Goal: Task Accomplishment & Management: Manage account settings

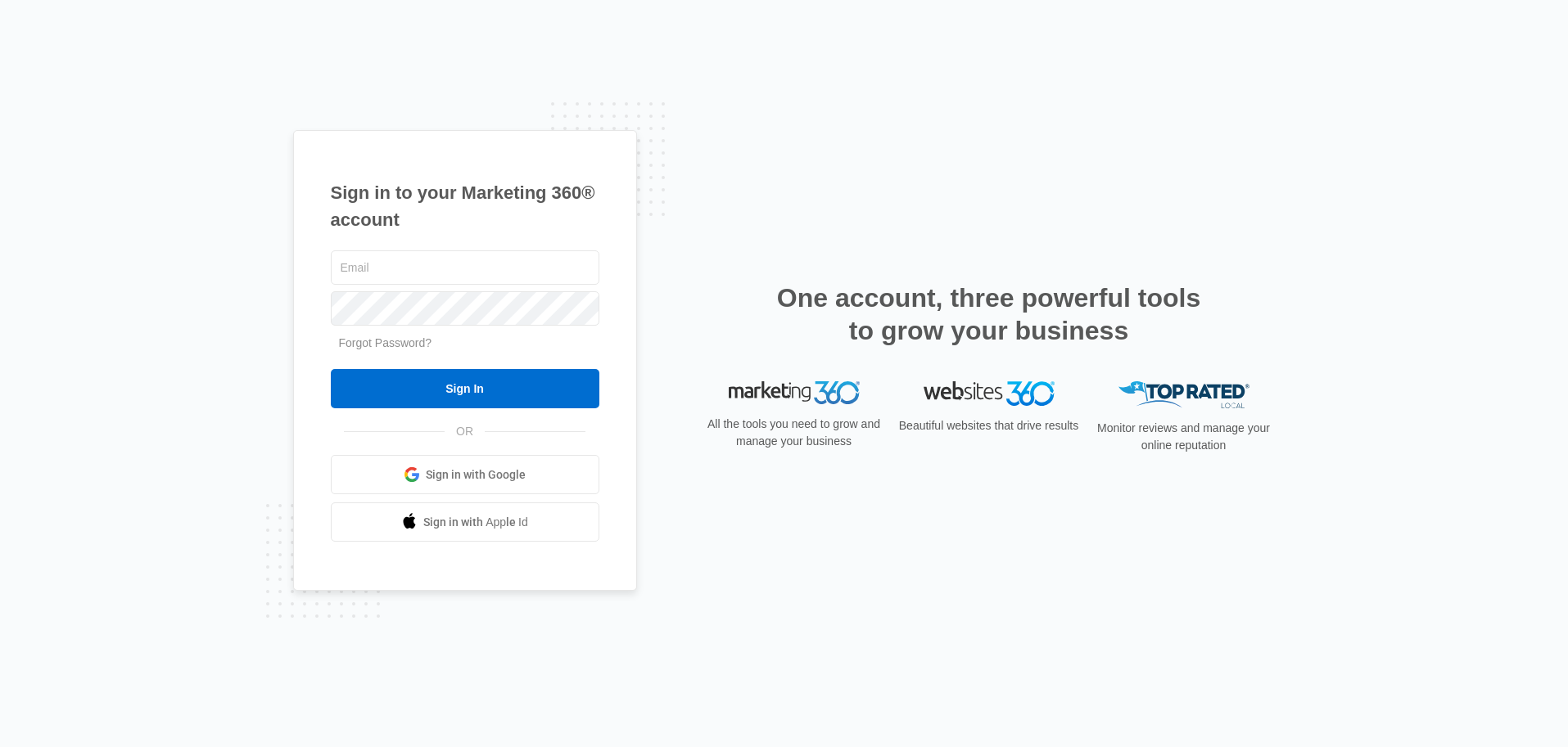
type input "[PERSON_NAME][EMAIL_ADDRESS][PERSON_NAME][DOMAIN_NAME]"
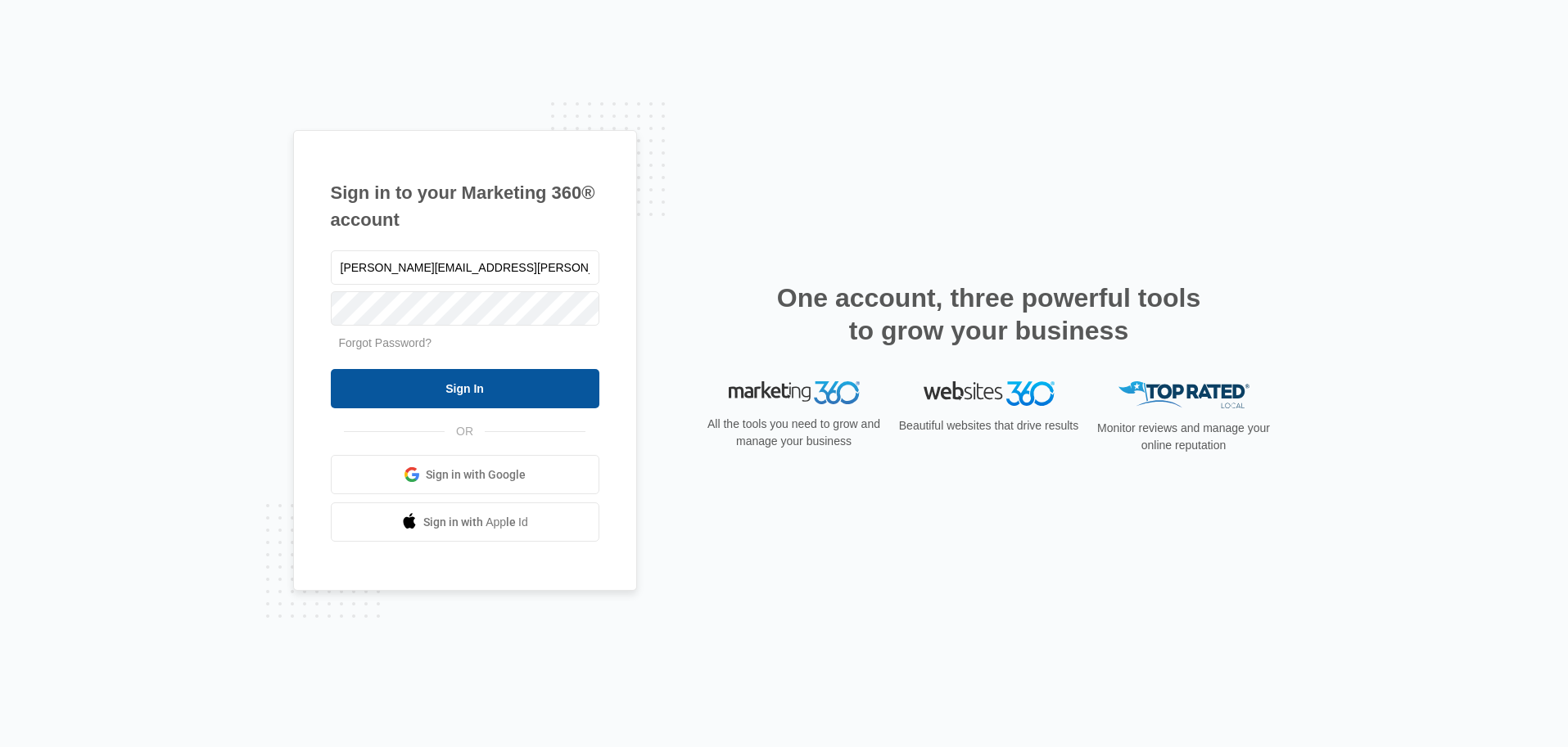
click at [374, 393] on input "Sign In" at bounding box center [465, 388] width 268 height 40
